Goal: Information Seeking & Learning: Learn about a topic

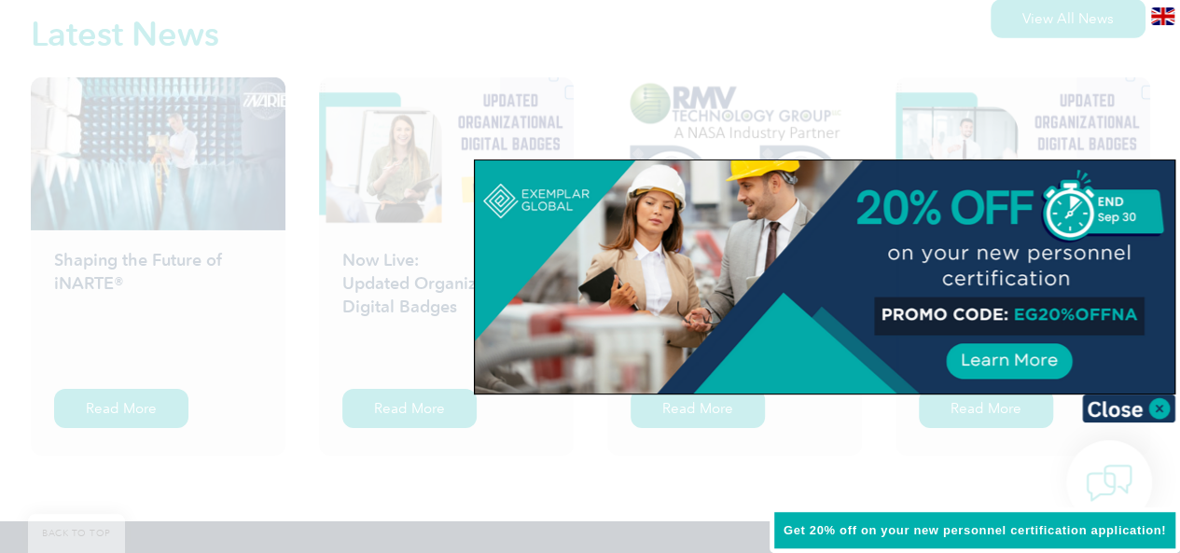
scroll to position [3012, 0]
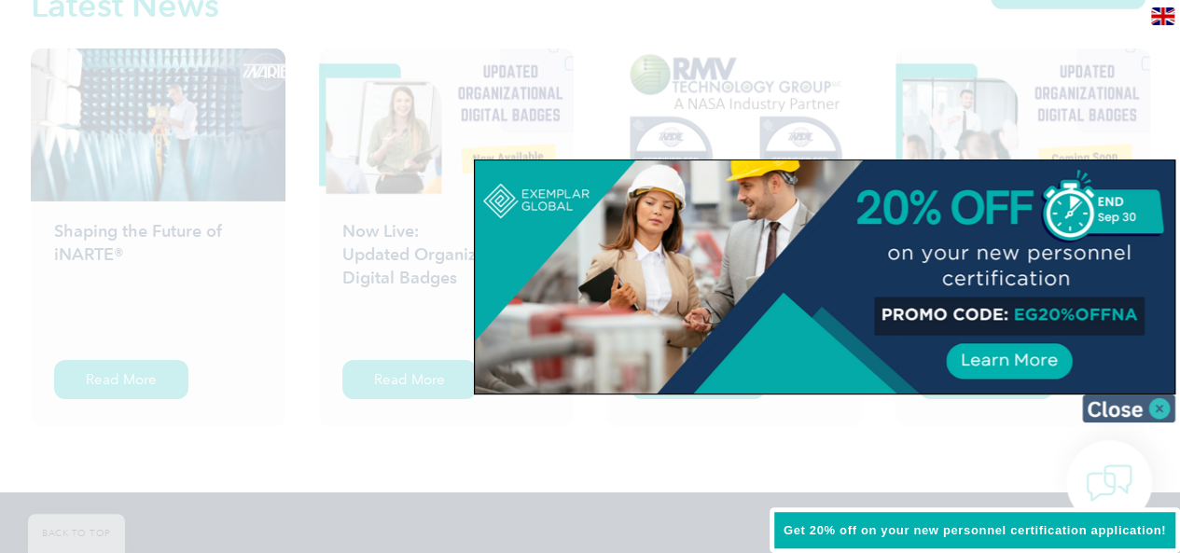
click at [1150, 402] on img at bounding box center [1128, 408] width 93 height 28
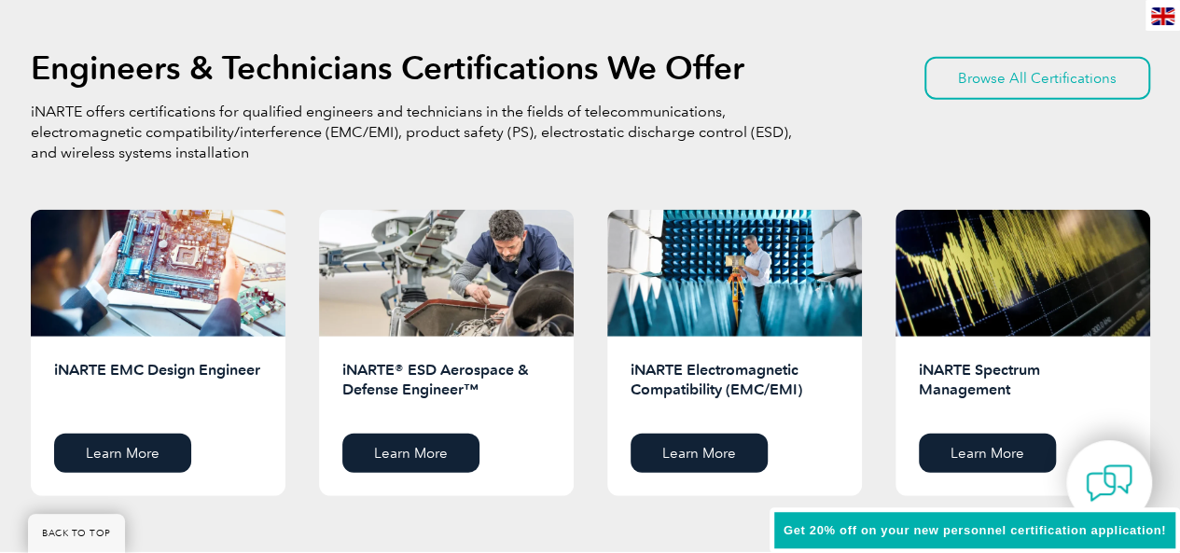
scroll to position [2366, 0]
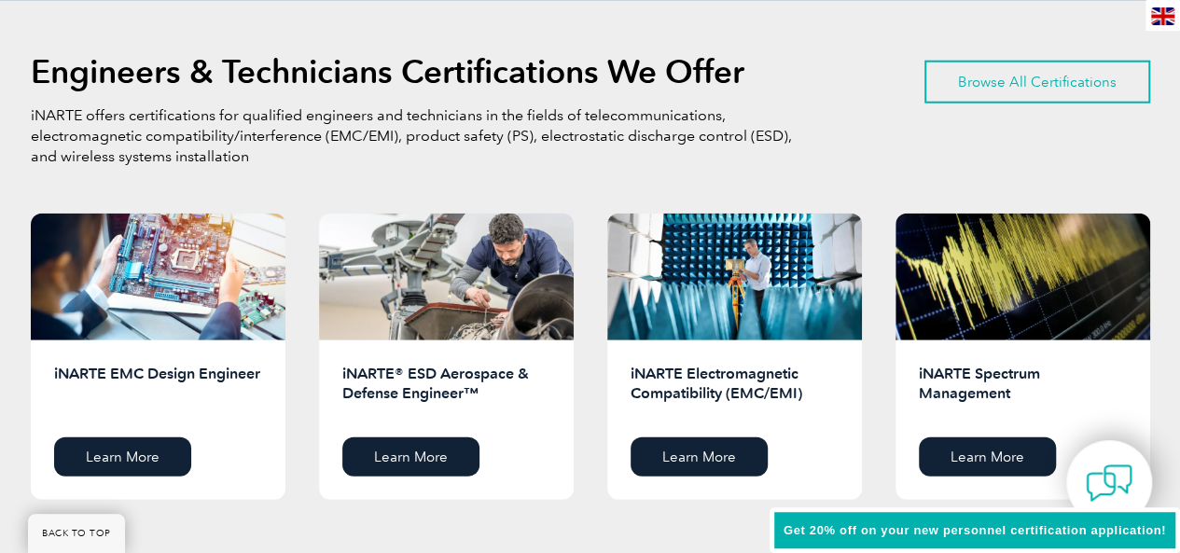
click at [1037, 68] on link "Browse All Certifications" at bounding box center [1037, 82] width 226 height 43
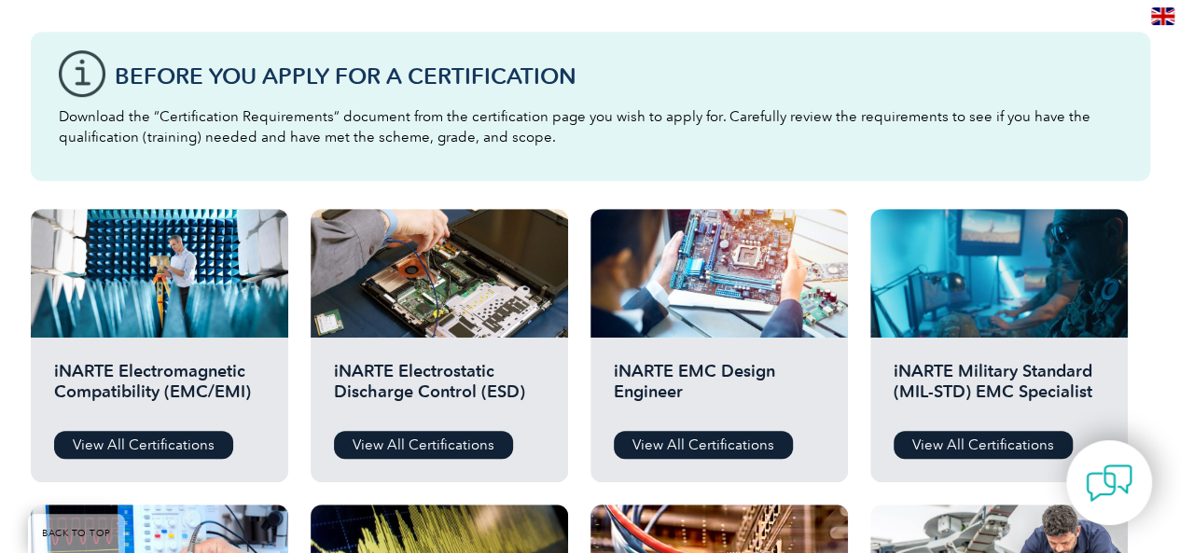
scroll to position [514, 0]
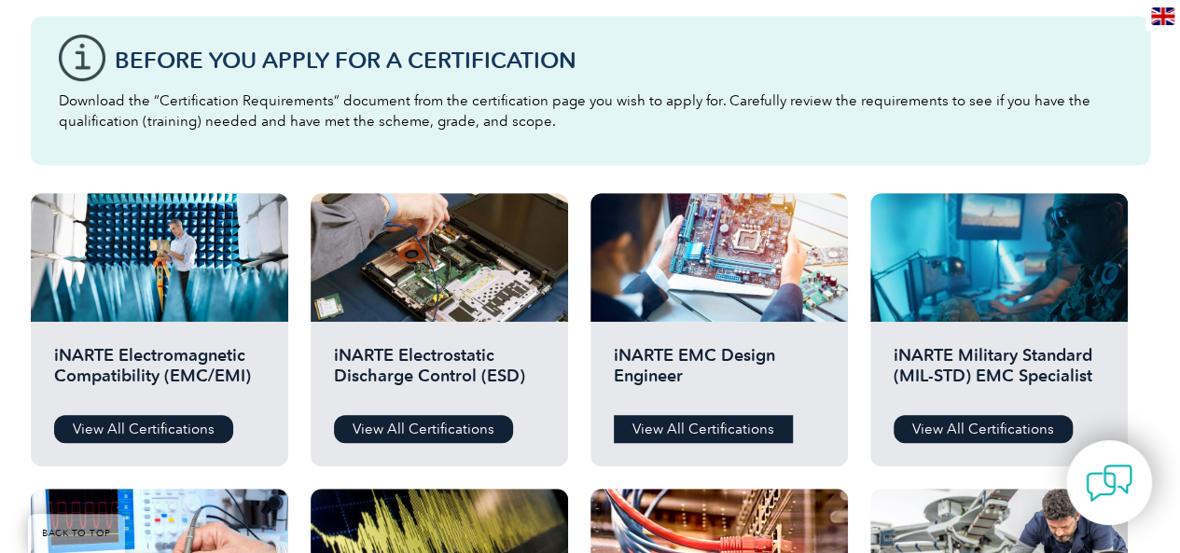
click at [667, 430] on link "View All Certifications" at bounding box center [703, 429] width 179 height 28
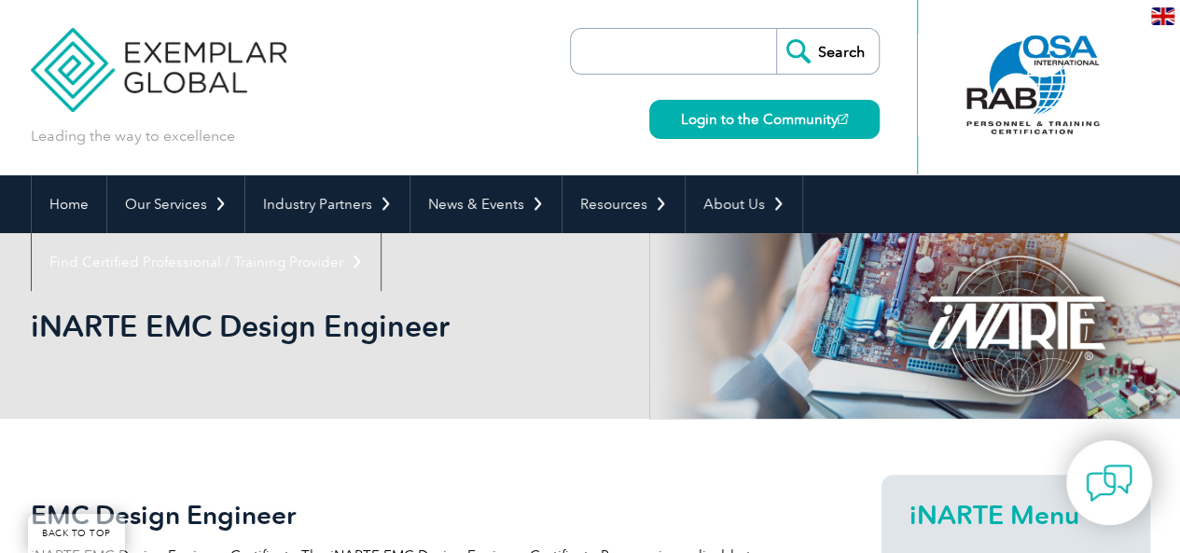
scroll to position [483, 0]
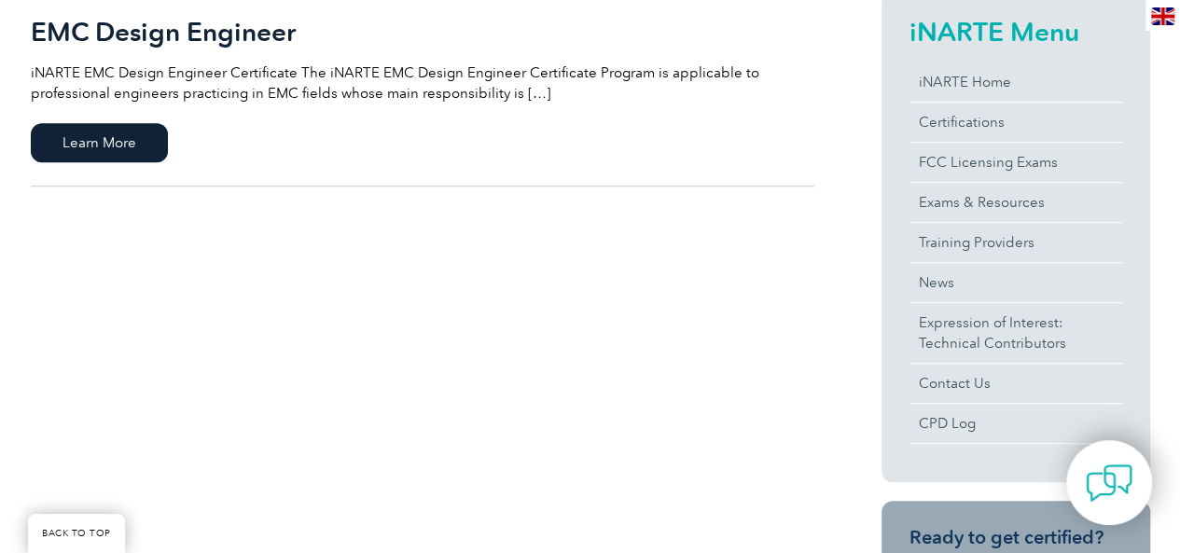
click at [407, 318] on div "EMC Design Engineer iNARTE EMC Design Engineer Certificate The iNARTE EMC Desig…" at bounding box center [590, 544] width 1119 height 1216
click at [696, 253] on div "EMC Design Engineer iNARTE EMC Design Engineer Certificate The iNARTE EMC Desig…" at bounding box center [590, 544] width 1119 height 1216
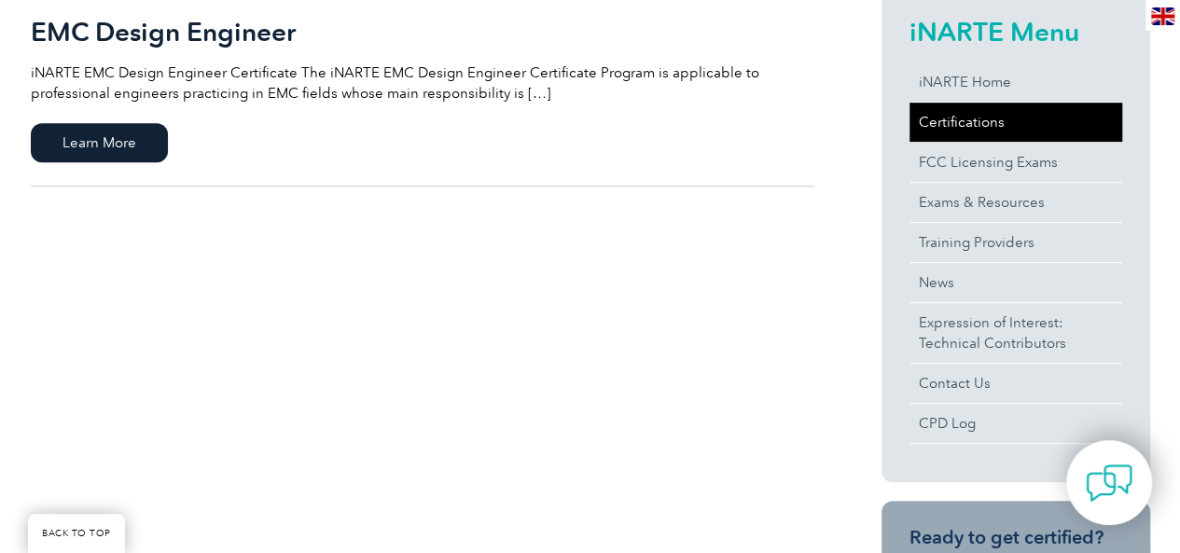
click at [982, 126] on link "Certifications" at bounding box center [1015, 122] width 213 height 39
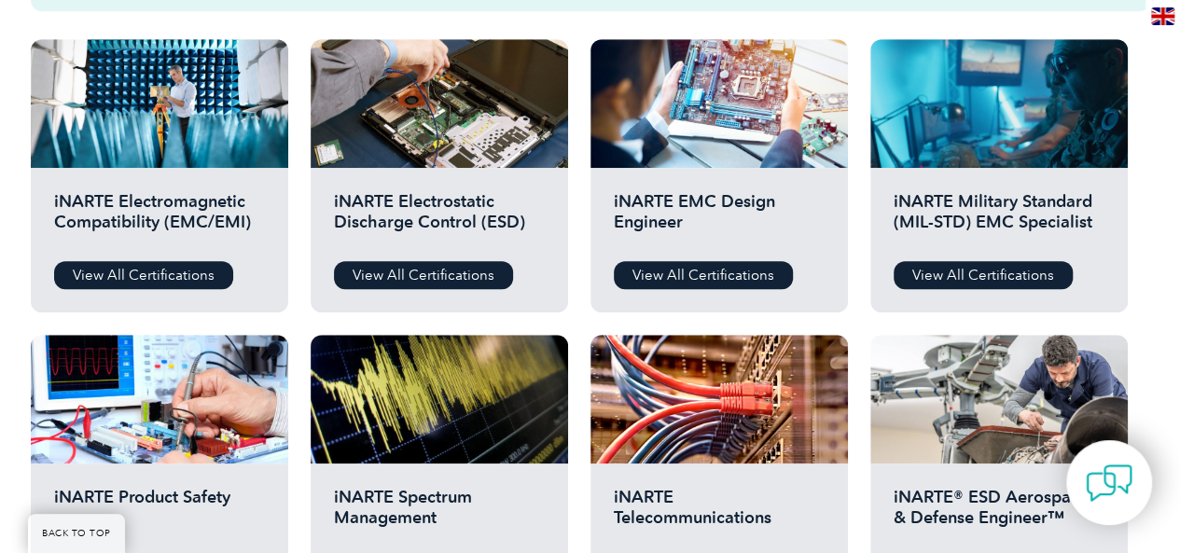
scroll to position [670, 0]
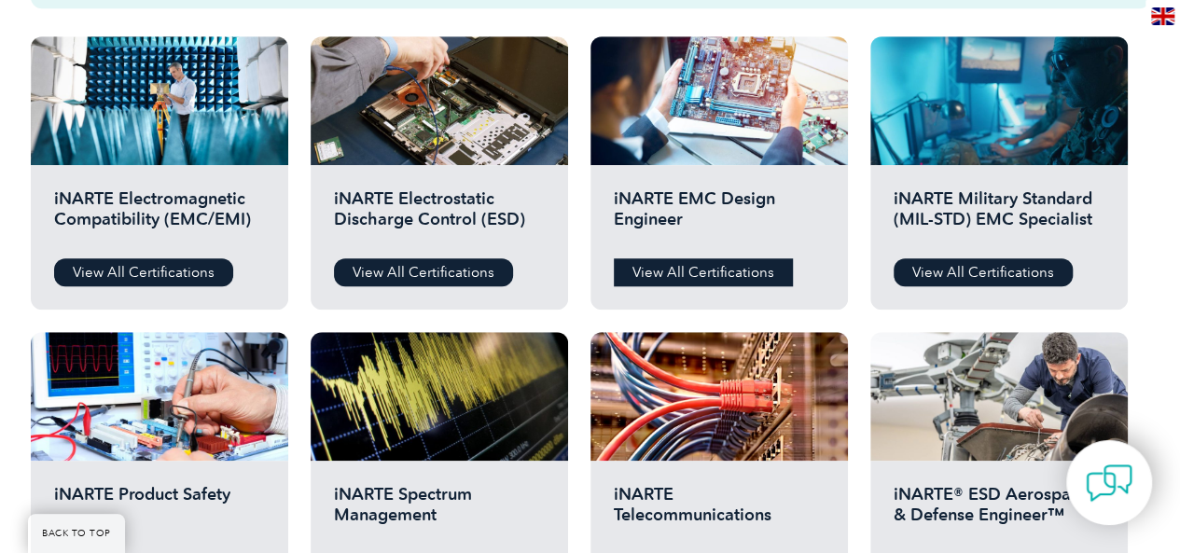
click at [695, 279] on link "View All Certifications" at bounding box center [703, 272] width 179 height 28
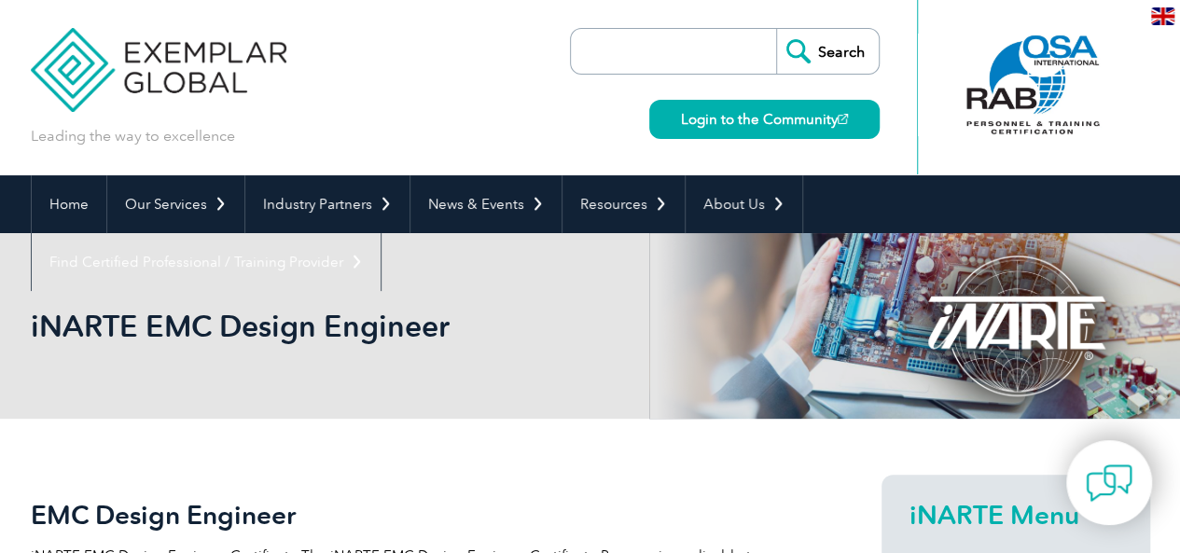
click at [665, 55] on input "search" at bounding box center [678, 51] width 196 height 45
type input "h"
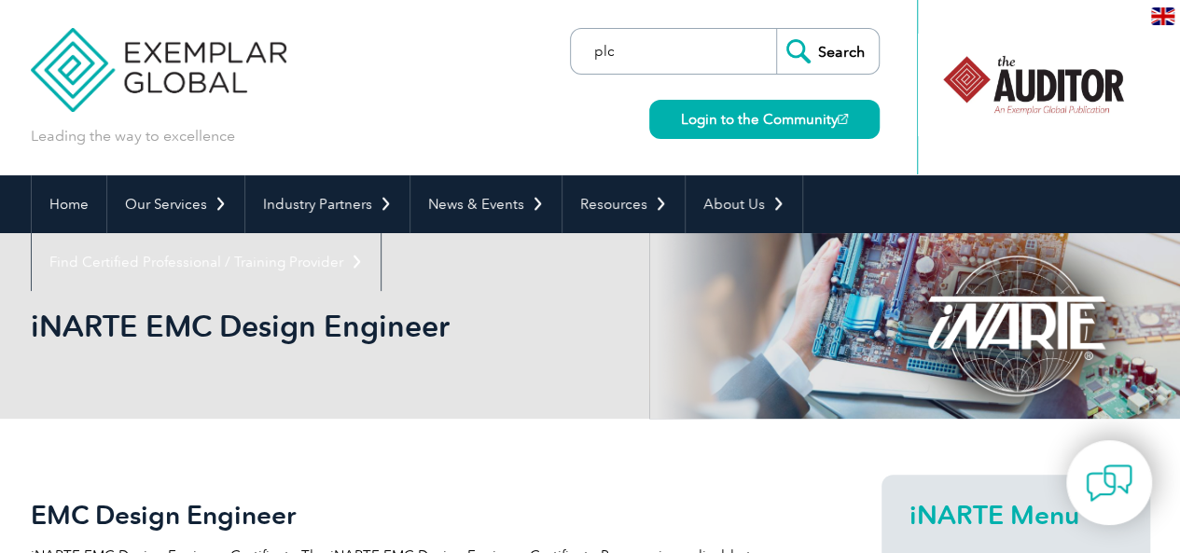
type input "plc"
click at [821, 59] on input "Search" at bounding box center [827, 51] width 103 height 45
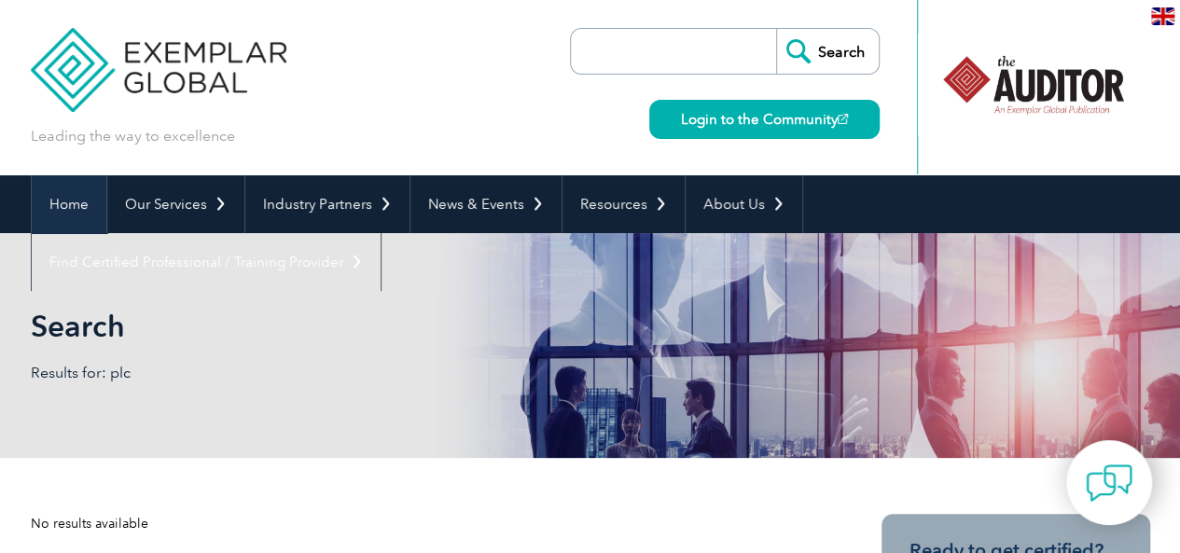
click at [69, 189] on link "Home" at bounding box center [69, 204] width 75 height 58
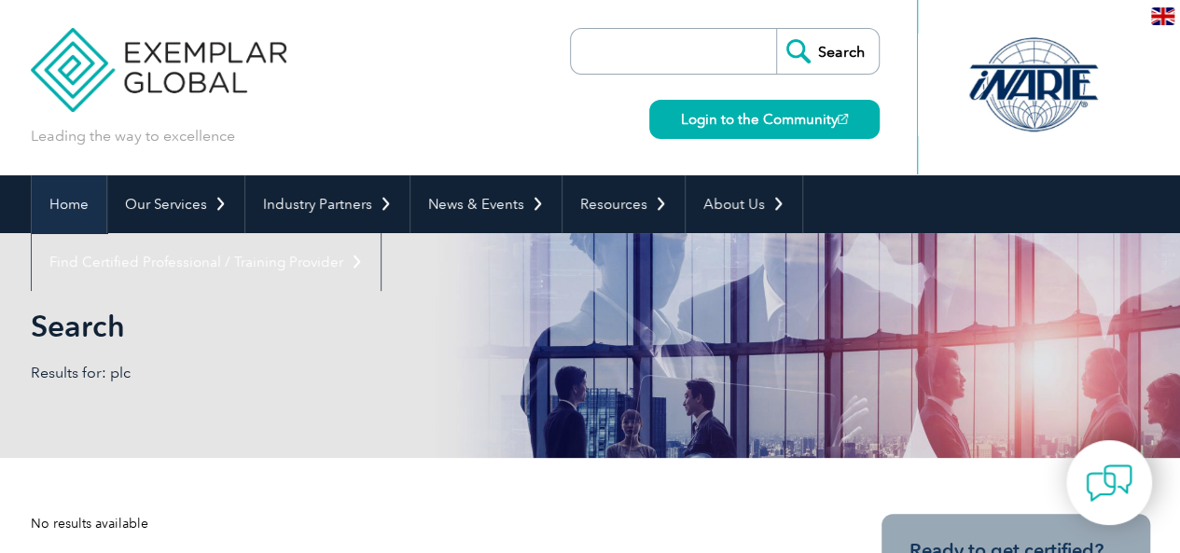
click at [69, 189] on link "Home" at bounding box center [69, 204] width 75 height 58
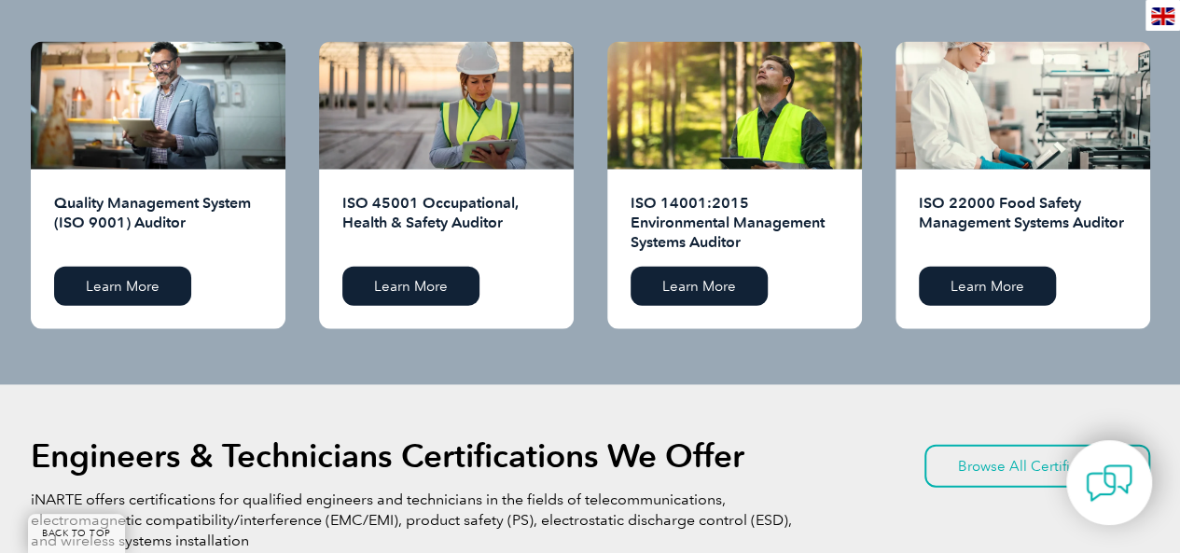
scroll to position [1980, 0]
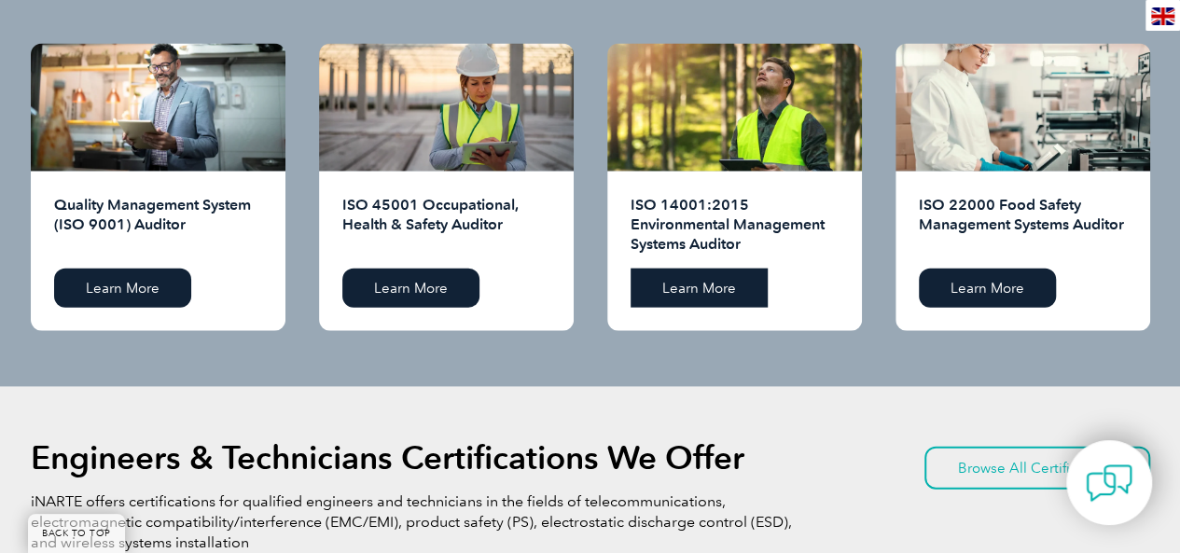
click at [671, 281] on link "Learn More" at bounding box center [698, 288] width 137 height 39
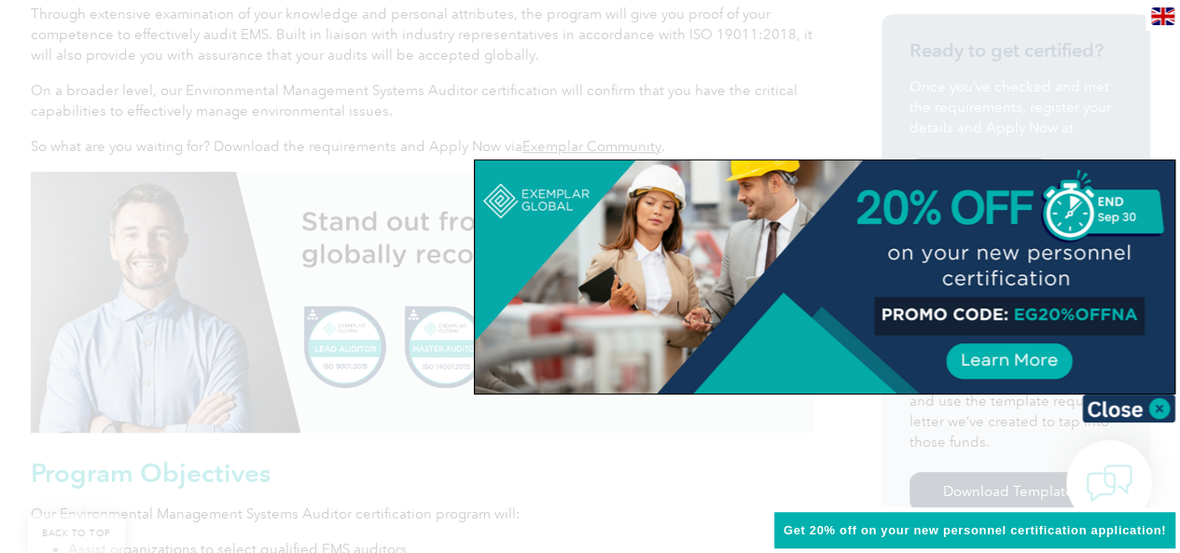
scroll to position [578, 0]
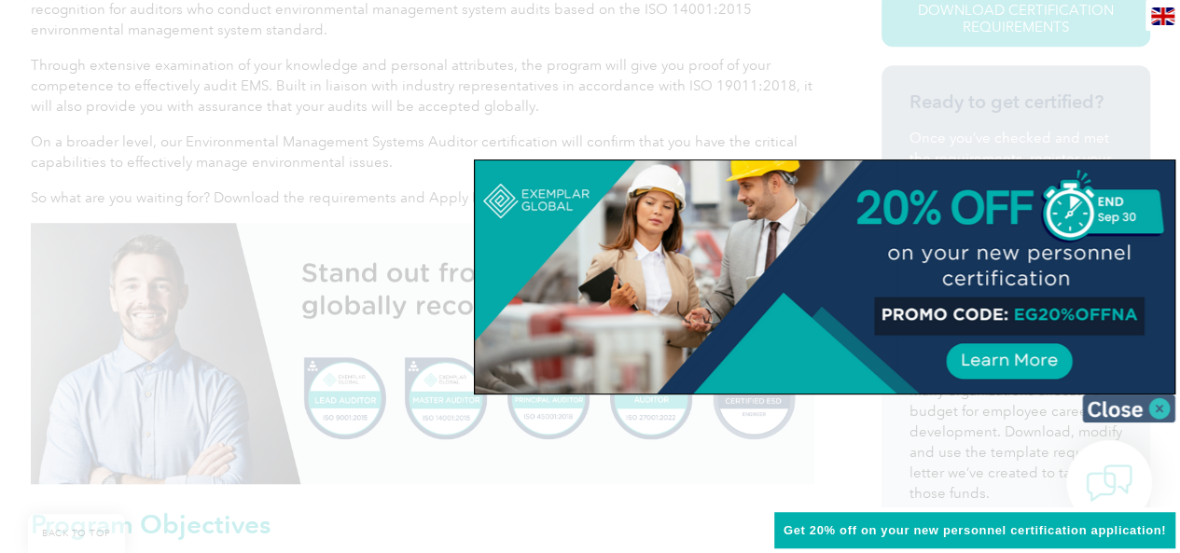
click at [1165, 413] on img at bounding box center [1128, 408] width 93 height 28
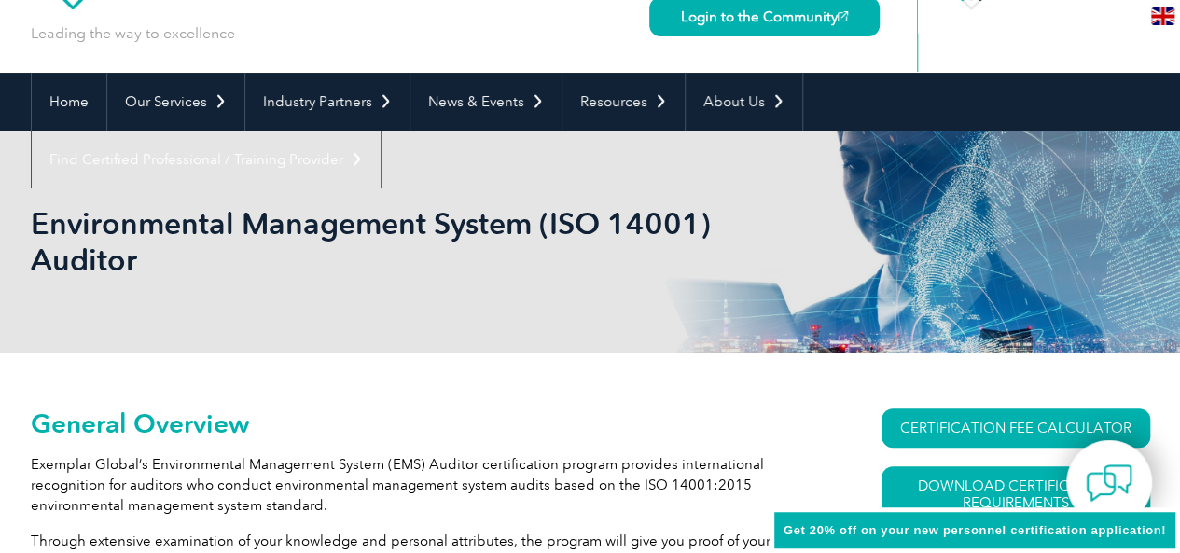
scroll to position [0, 0]
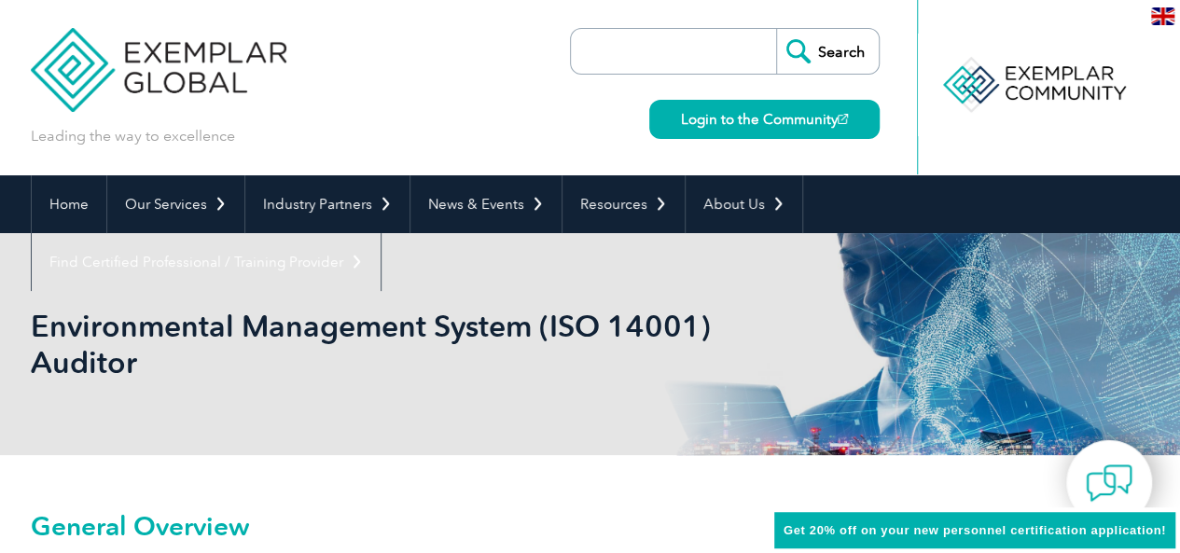
click at [164, 83] on img at bounding box center [159, 56] width 256 height 112
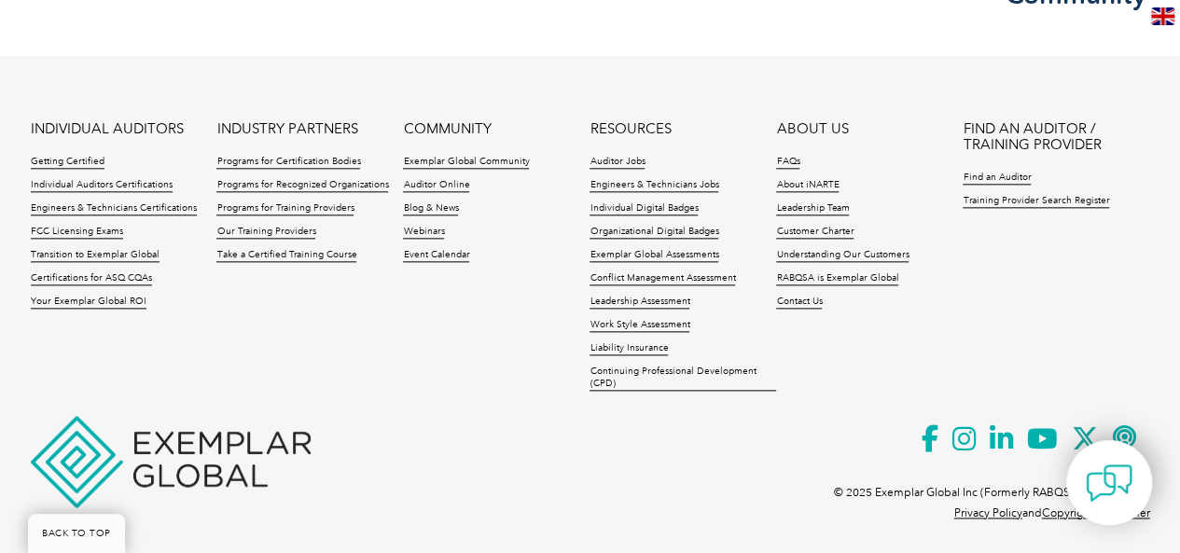
scroll to position [4551, 0]
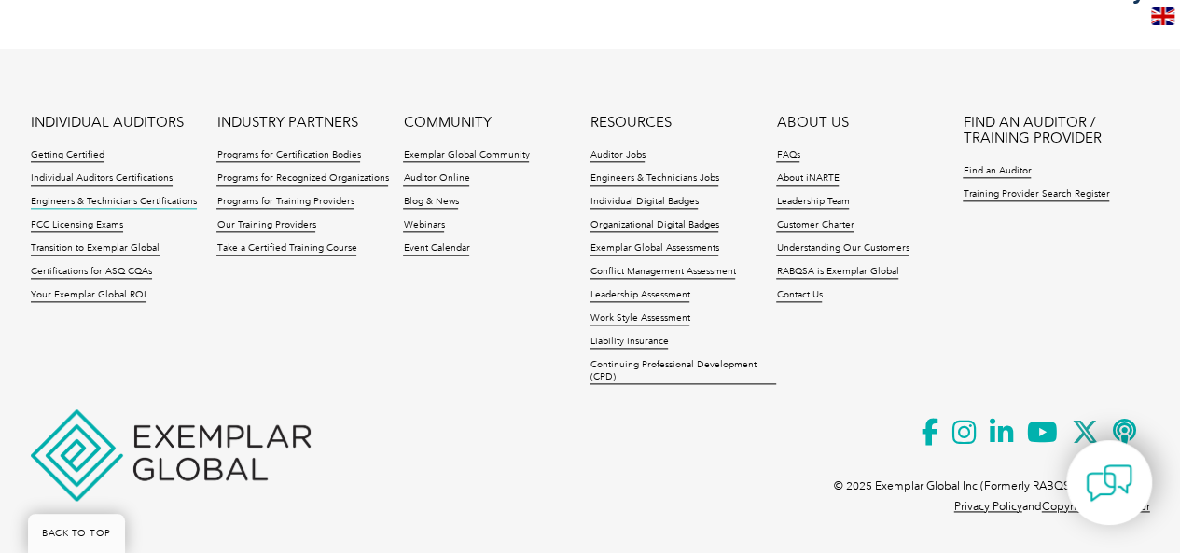
click at [114, 204] on link "Engineers & Technicians Certifications" at bounding box center [114, 202] width 166 height 13
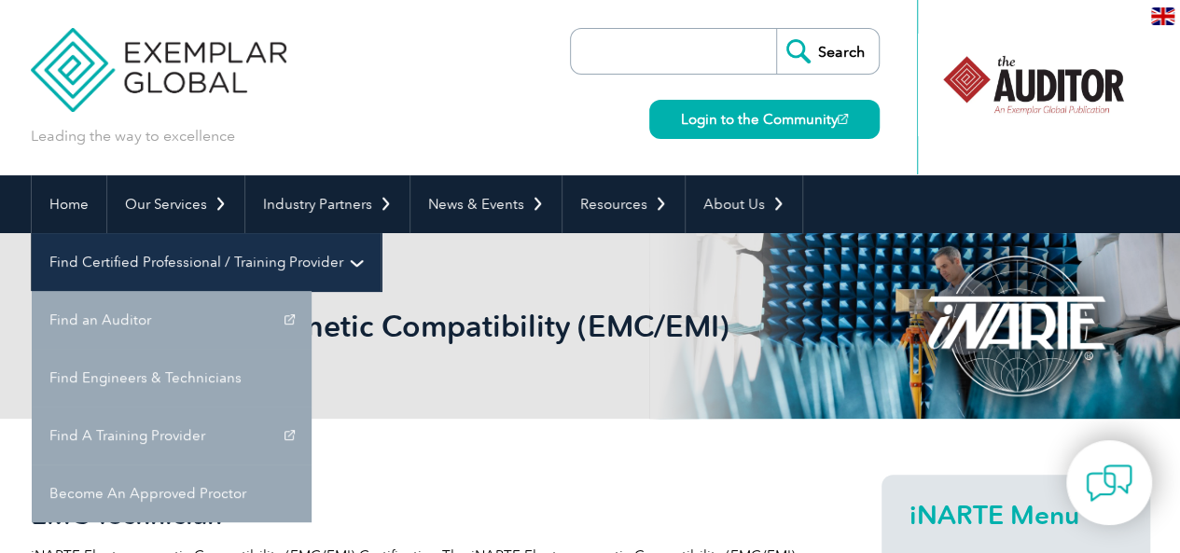
click at [380, 233] on link "Find Certified Professional / Training Provider" at bounding box center [206, 262] width 349 height 58
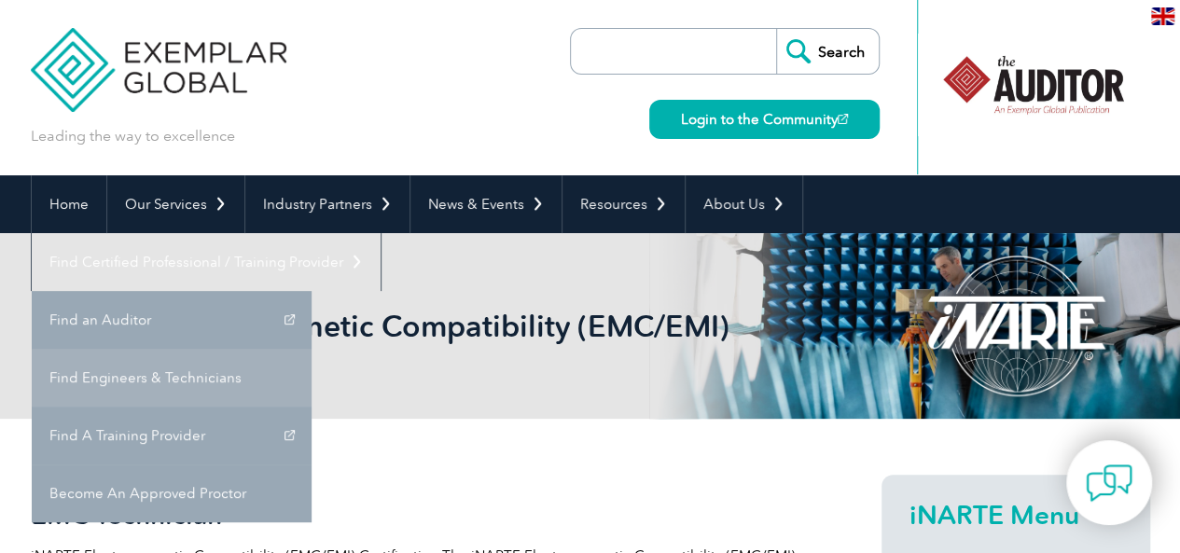
click at [311, 349] on link "Find Engineers & Technicians" at bounding box center [172, 378] width 280 height 58
